Goal: Check status: Check status

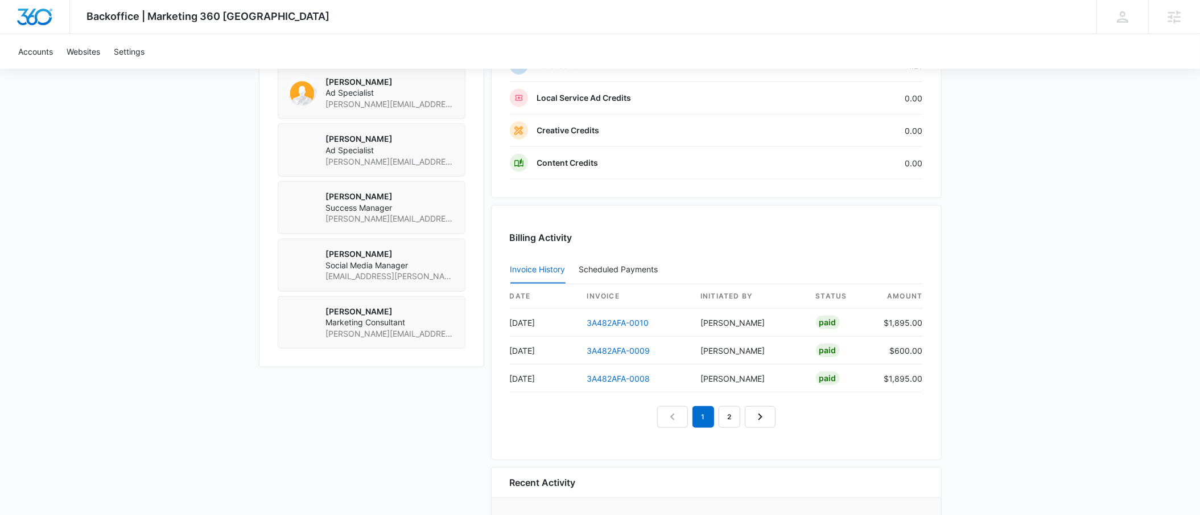
scroll to position [1045, 0]
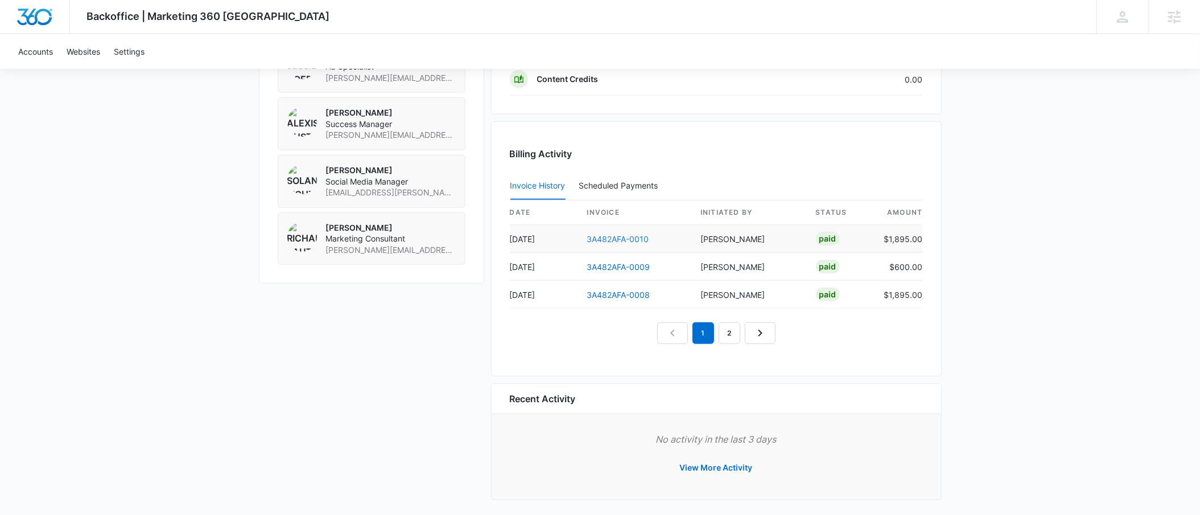
click at [607, 234] on link "3A482AFA-0010" at bounding box center [618, 239] width 62 height 10
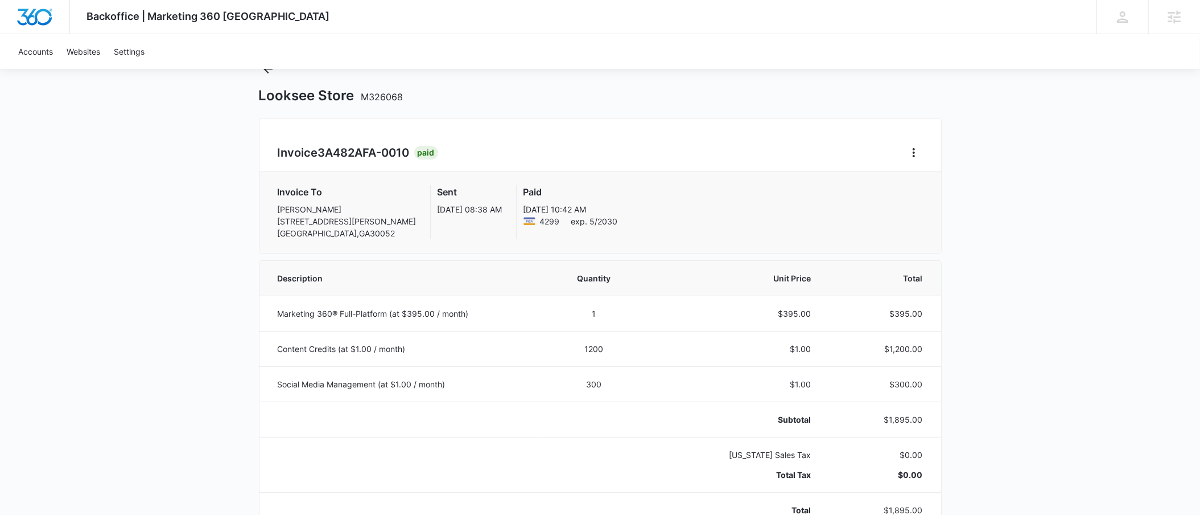
scroll to position [43, 0]
click at [266, 73] on icon "Back" at bounding box center [268, 71] width 14 height 14
